Goal: Navigation & Orientation: Locate item on page

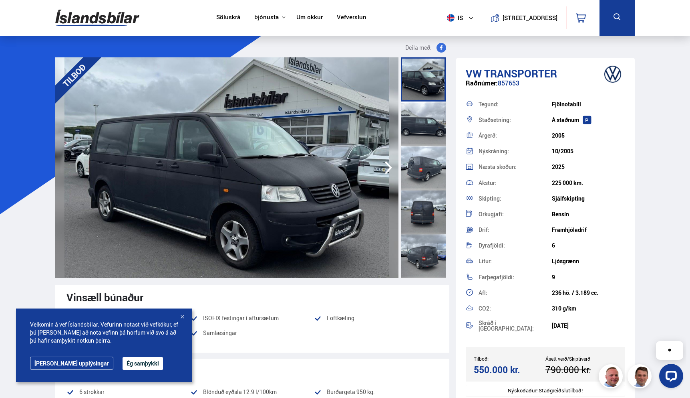
click at [422, 131] on div at bounding box center [423, 123] width 45 height 44
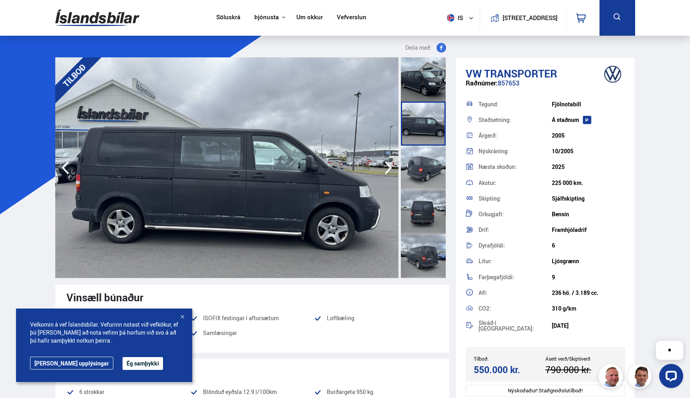
click at [418, 166] on div at bounding box center [423, 167] width 45 height 44
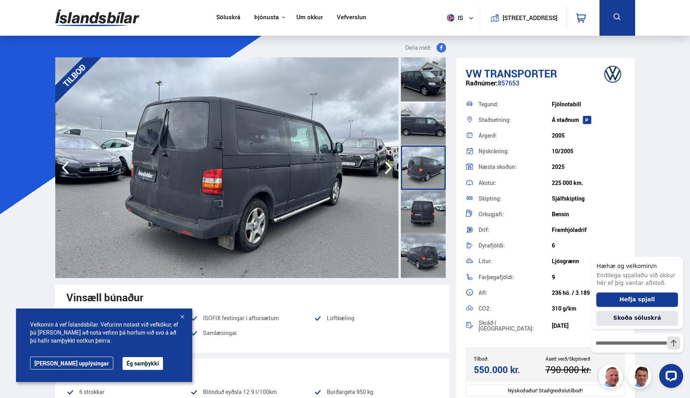
click at [424, 202] on div at bounding box center [423, 212] width 45 height 44
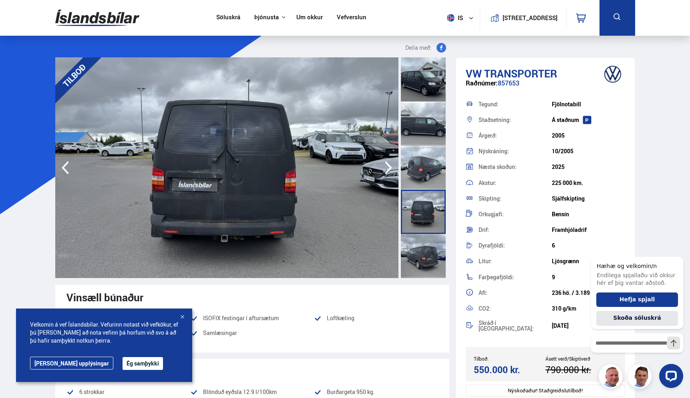
click at [424, 240] on div at bounding box center [423, 256] width 45 height 44
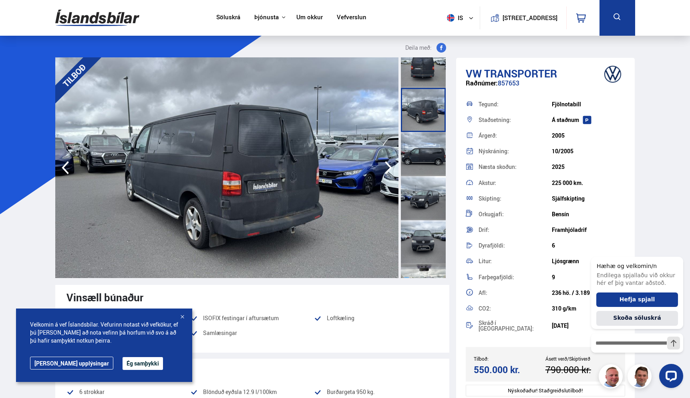
scroll to position [155, 0]
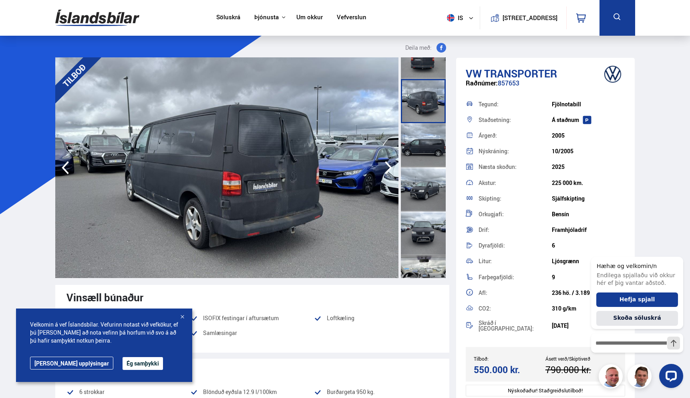
click at [413, 147] on div at bounding box center [423, 145] width 45 height 44
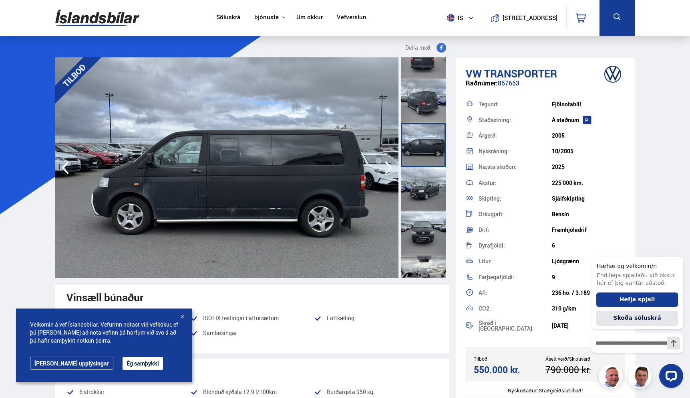
click at [417, 178] on div at bounding box center [423, 189] width 45 height 44
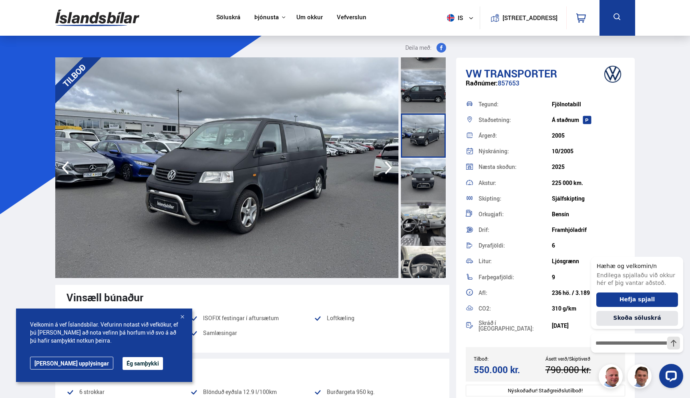
scroll to position [219, 0]
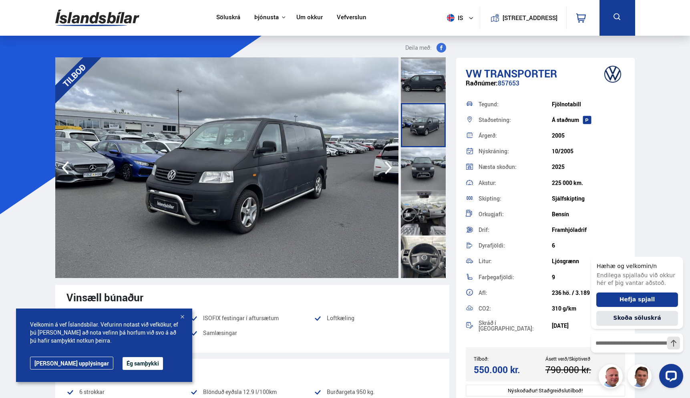
click at [417, 178] on div at bounding box center [423, 169] width 45 height 44
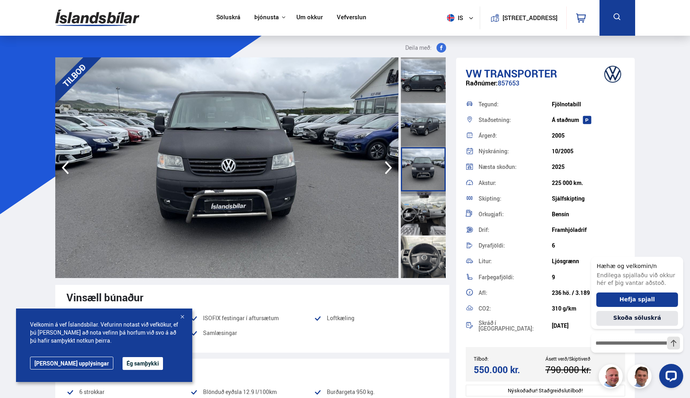
click at [422, 204] on div at bounding box center [423, 213] width 45 height 44
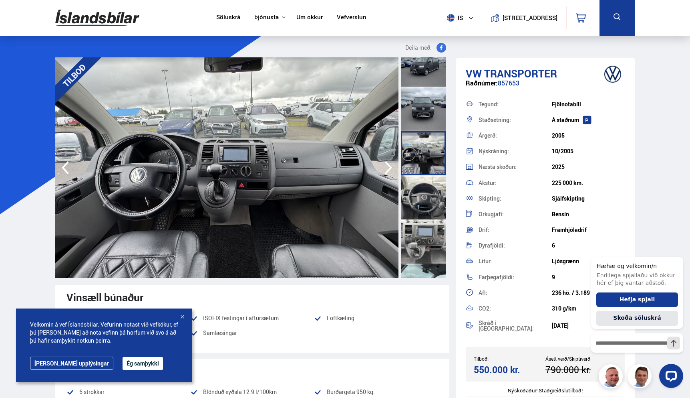
scroll to position [278, 0]
click at [417, 237] on div at bounding box center [423, 242] width 45 height 44
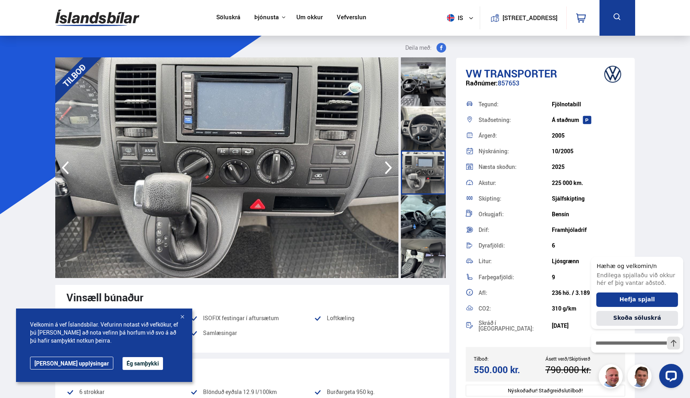
scroll to position [358, 0]
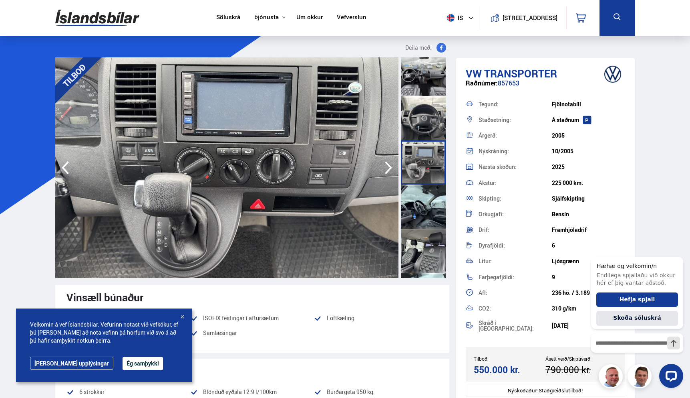
click at [420, 213] on div at bounding box center [423, 206] width 45 height 44
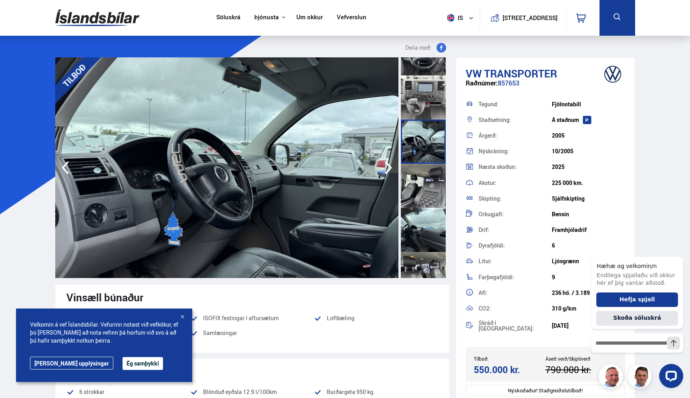
scroll to position [431, 0]
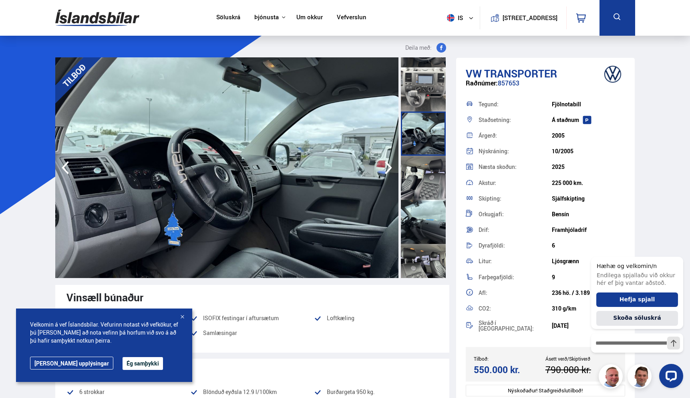
click at [422, 206] on div at bounding box center [423, 222] width 45 height 44
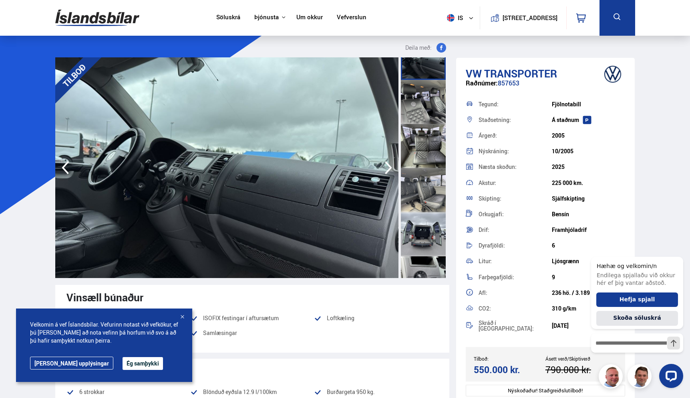
scroll to position [599, 0]
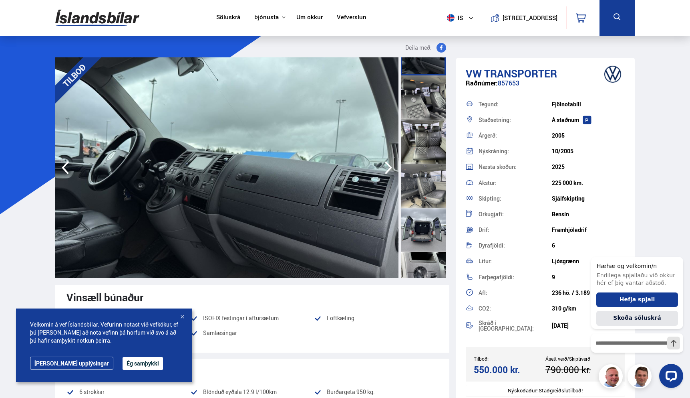
click at [421, 186] on div at bounding box center [423, 185] width 45 height 44
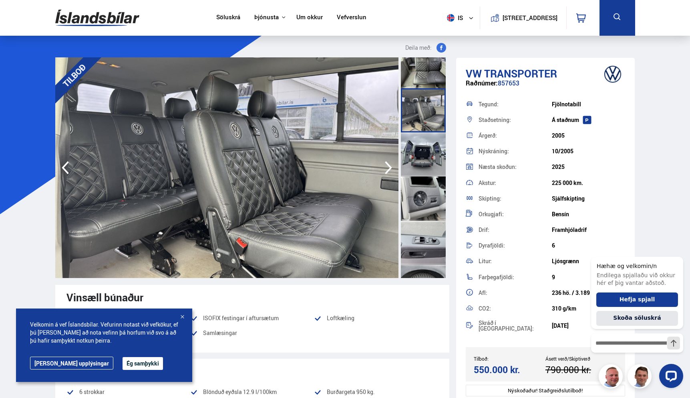
scroll to position [682, 0]
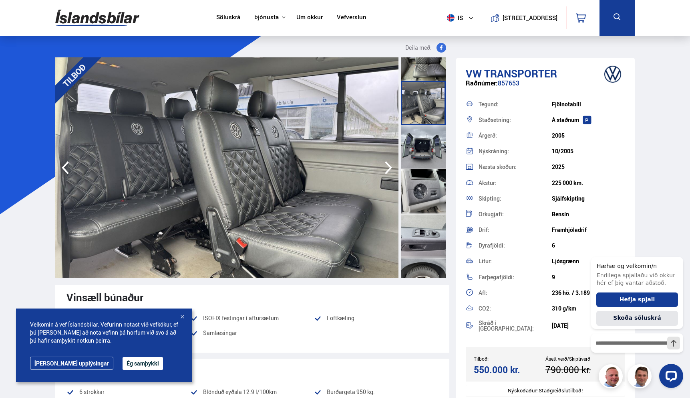
click at [421, 183] on div at bounding box center [423, 191] width 45 height 44
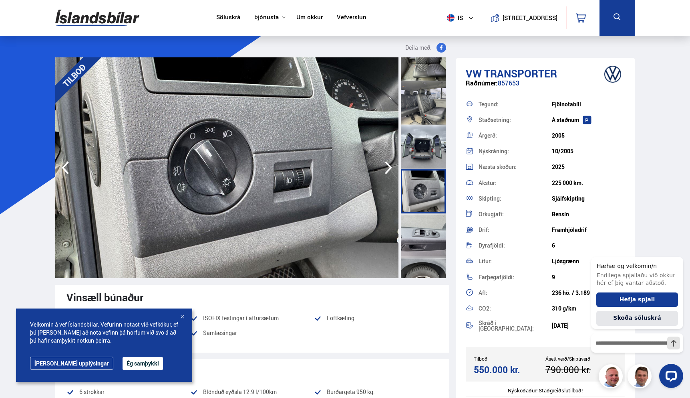
scroll to position [705, 0]
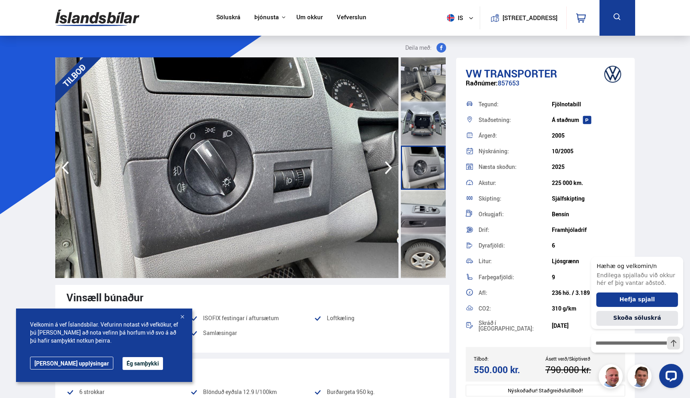
click at [421, 211] on div at bounding box center [423, 212] width 45 height 44
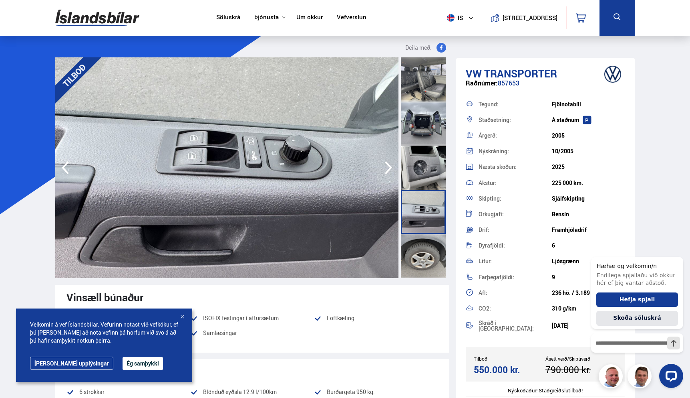
click at [426, 267] on div at bounding box center [423, 256] width 45 height 44
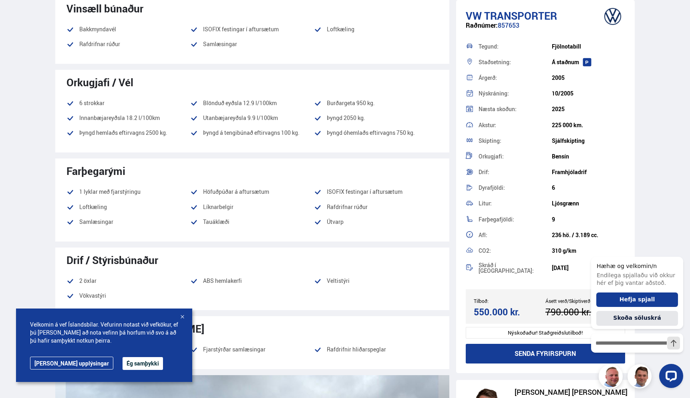
scroll to position [311, 0]
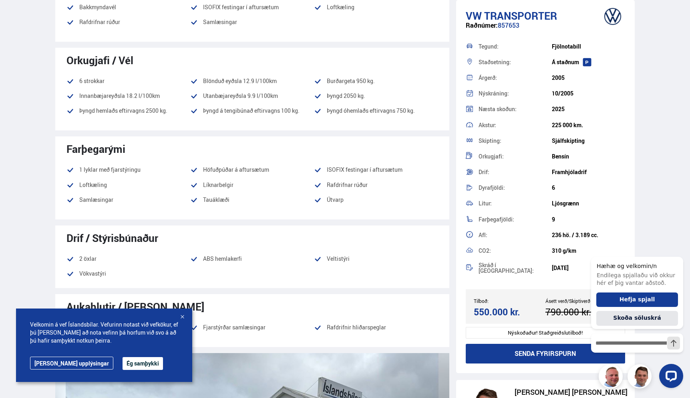
click at [123, 363] on button "Ég samþykki" at bounding box center [143, 363] width 40 height 13
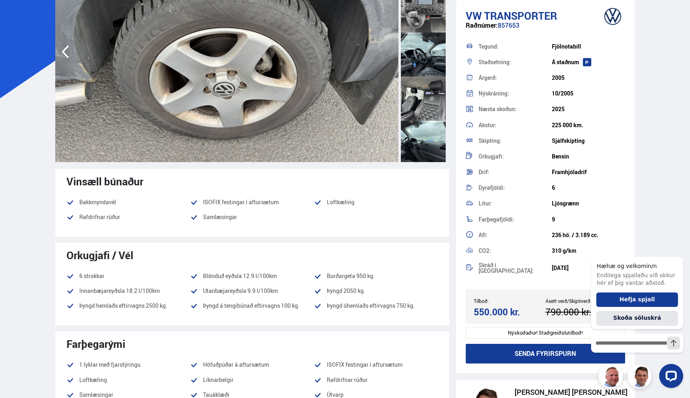
scroll to position [0, 0]
